Goal: Feedback & Contribution: Submit feedback/report problem

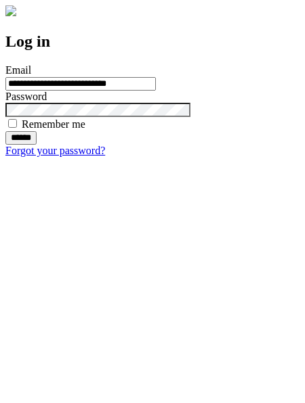
type input "**********"
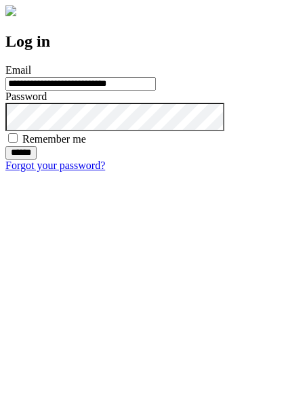
click at [37, 160] on input "******" at bounding box center [20, 153] width 31 height 14
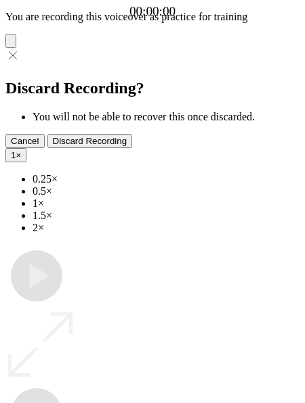
type input "**********"
